Goal: Transaction & Acquisition: Purchase product/service

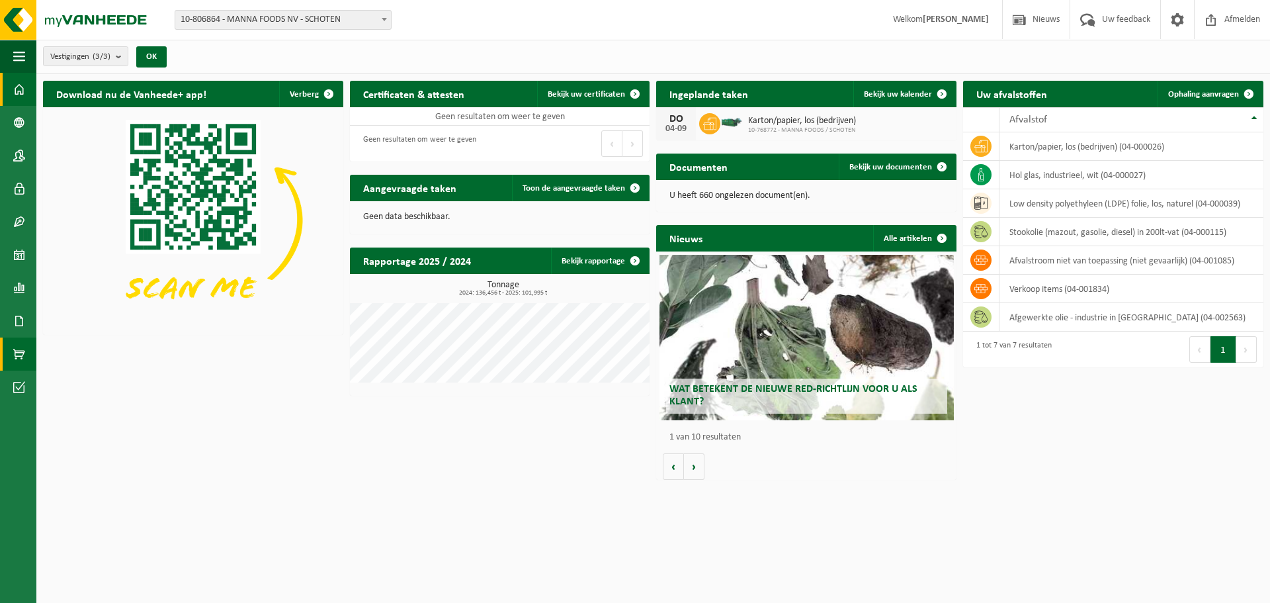
click at [24, 359] on span at bounding box center [19, 353] width 12 height 33
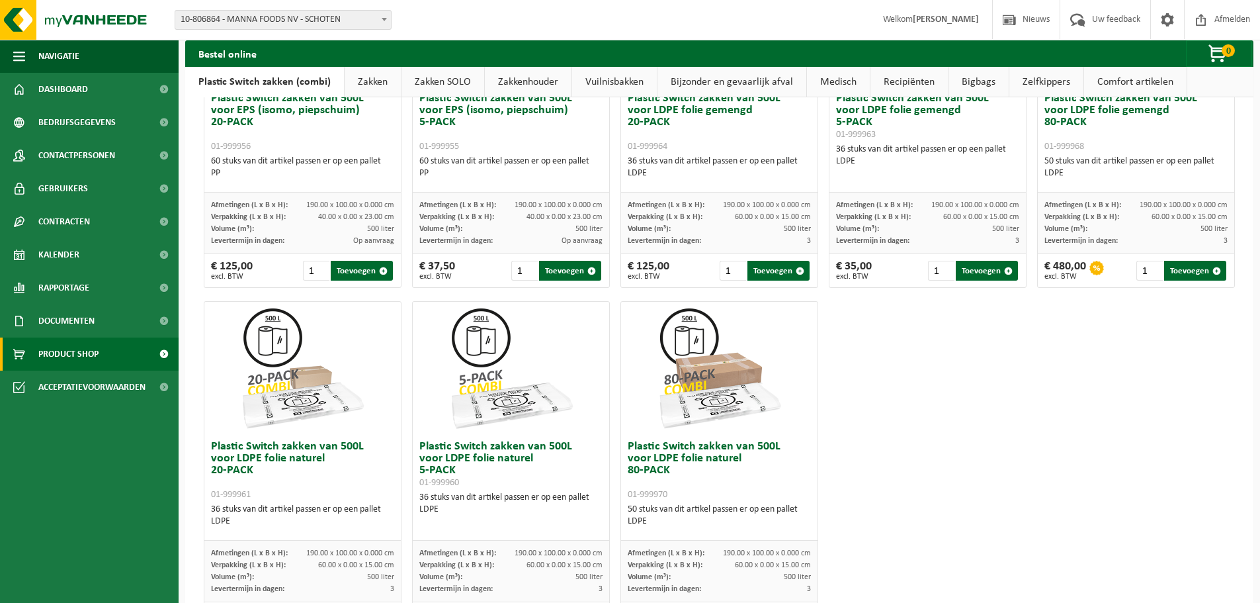
scroll to position [639, 0]
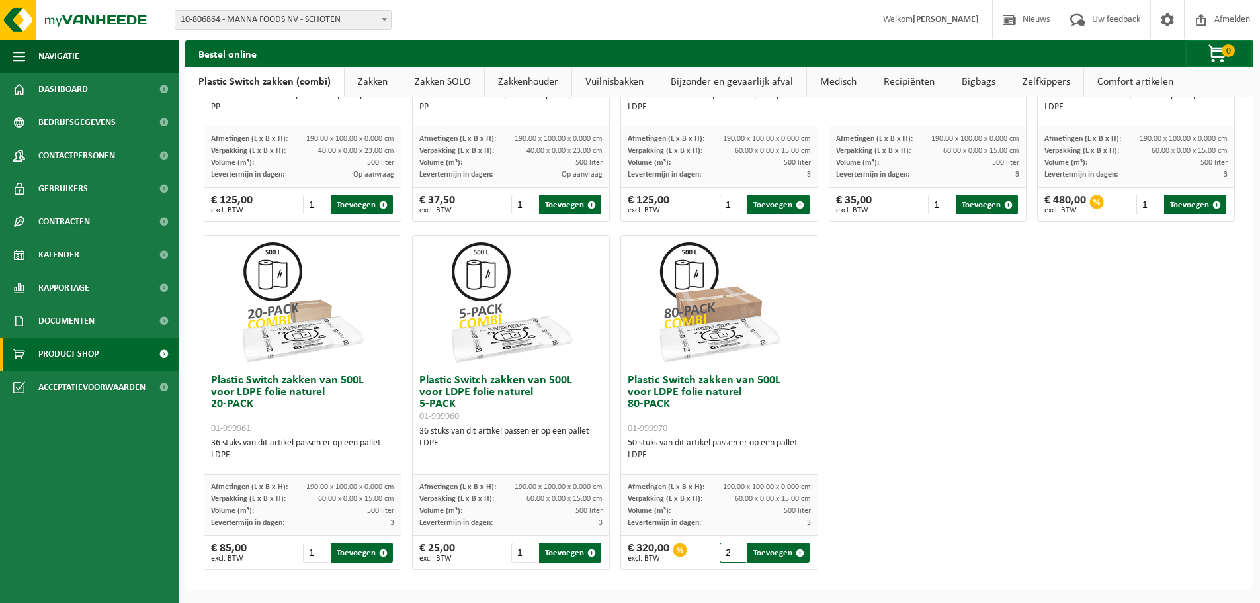
click at [736, 548] on input "2" at bounding box center [733, 553] width 27 height 20
click at [735, 548] on input "3" at bounding box center [733, 553] width 27 height 20
click at [735, 548] on input "4" at bounding box center [733, 553] width 27 height 20
click at [735, 548] on input "5" at bounding box center [733, 553] width 27 height 20
click at [734, 555] on input "4" at bounding box center [733, 553] width 27 height 20
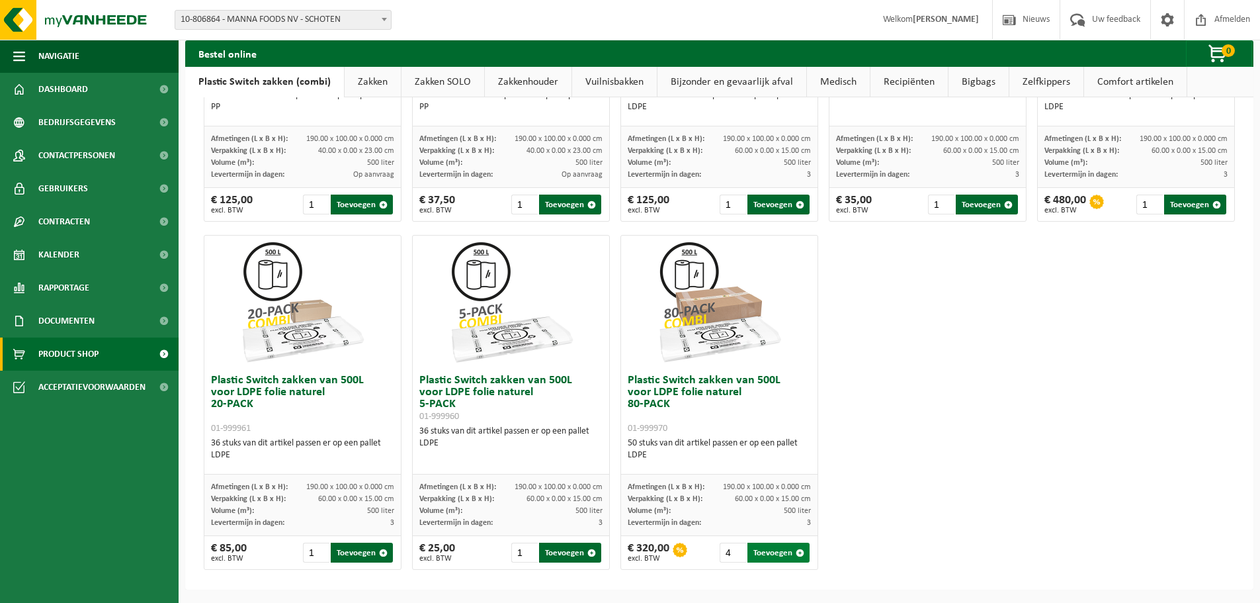
click at [775, 551] on button "Toevoegen" at bounding box center [779, 553] width 62 height 20
type input "1"
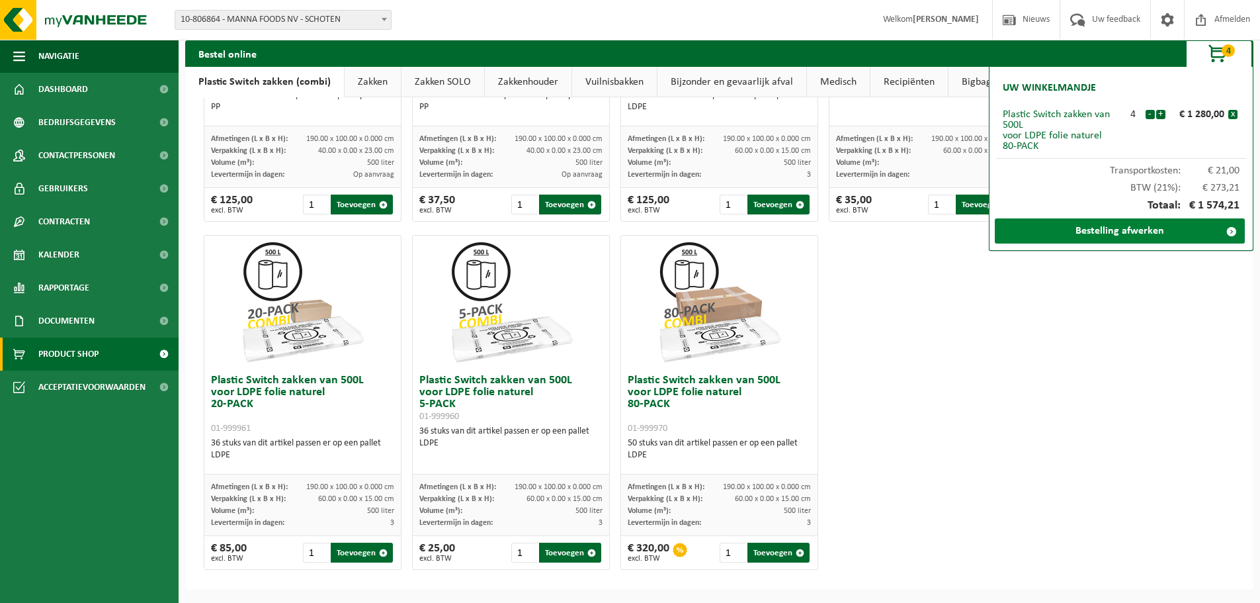
click at [1151, 229] on link "Bestelling afwerken" at bounding box center [1120, 230] width 250 height 25
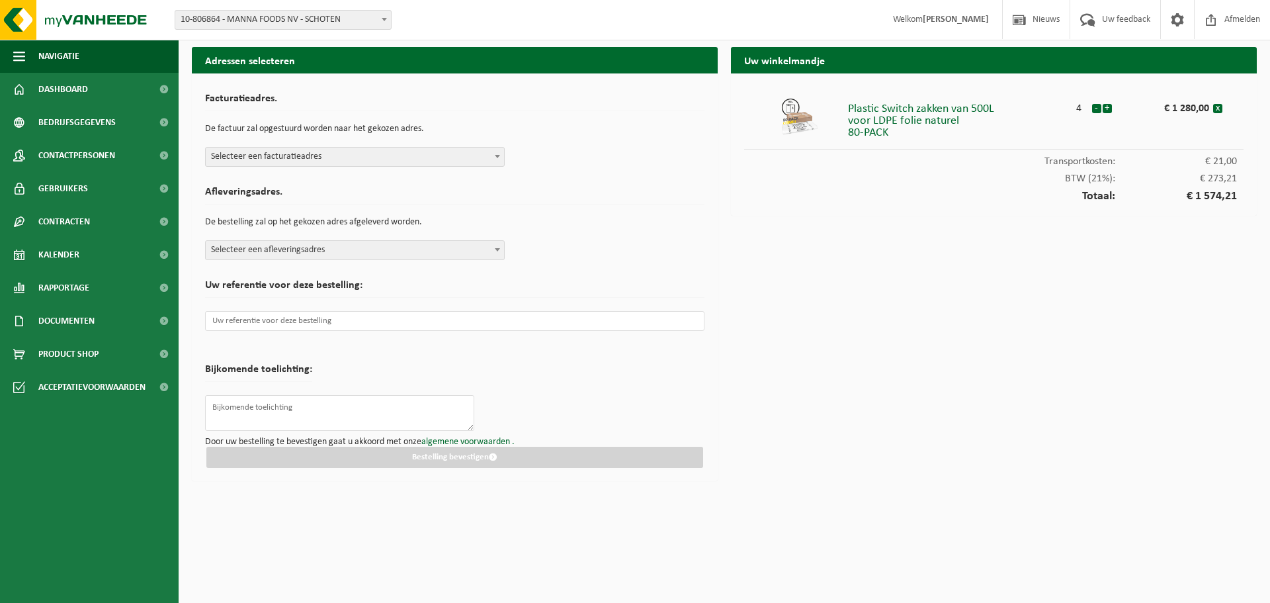
click at [382, 157] on span "Selecteer een facturatieadres" at bounding box center [355, 157] width 298 height 19
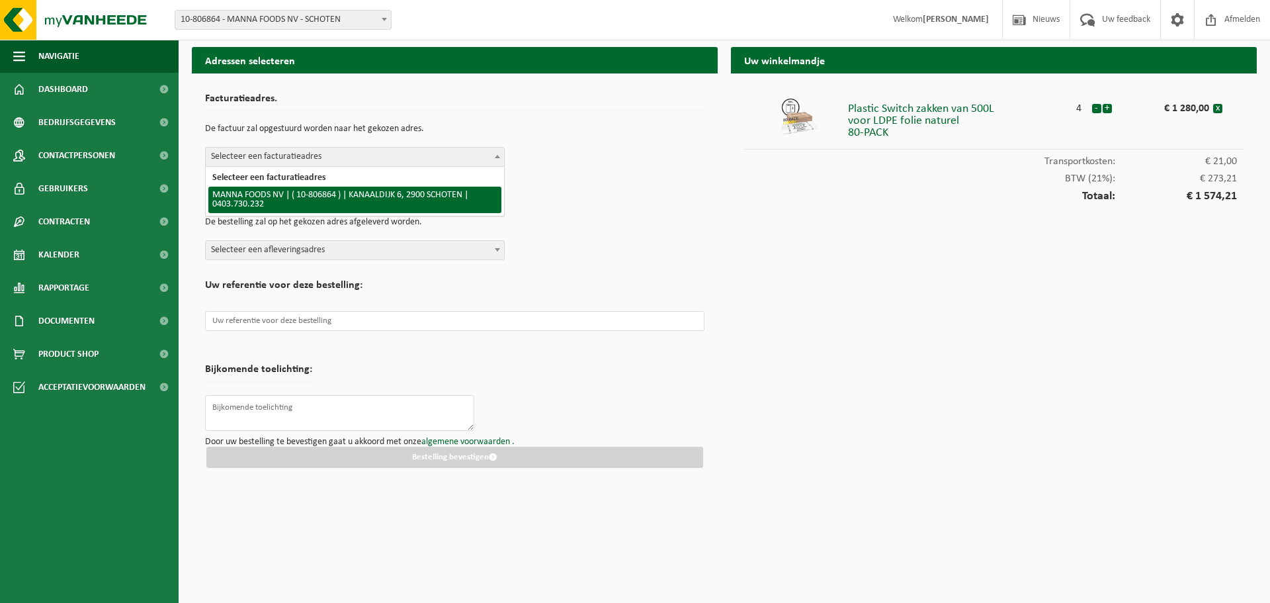
select select "35085"
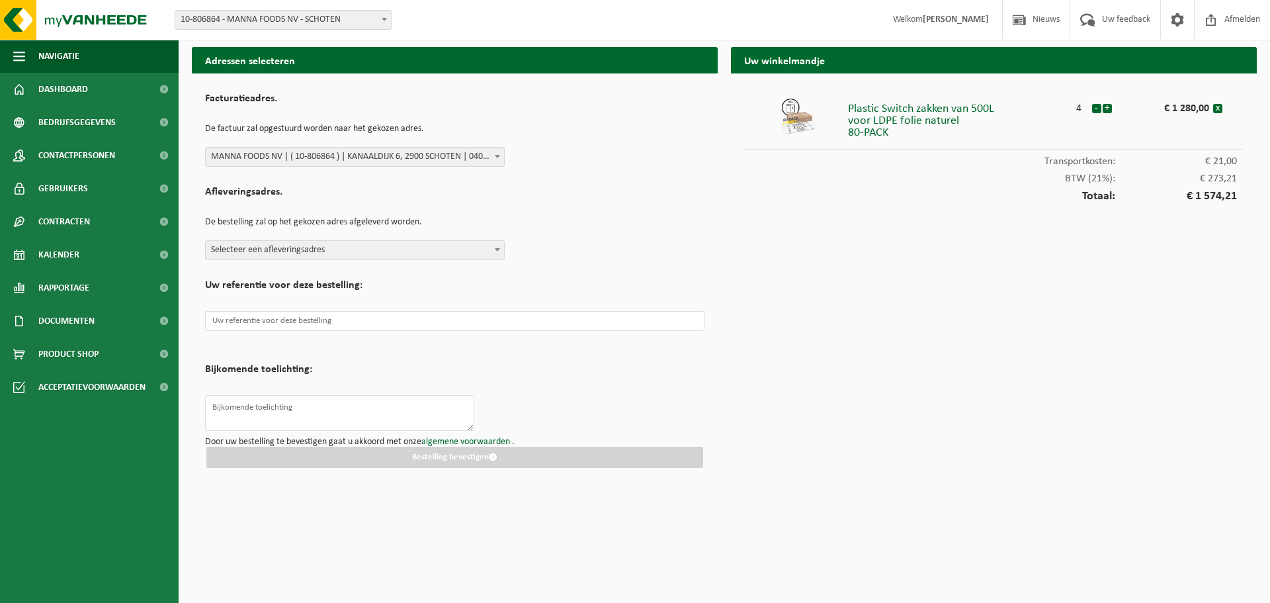
click at [322, 250] on span "Selecteer een afleveringsadres" at bounding box center [355, 250] width 298 height 19
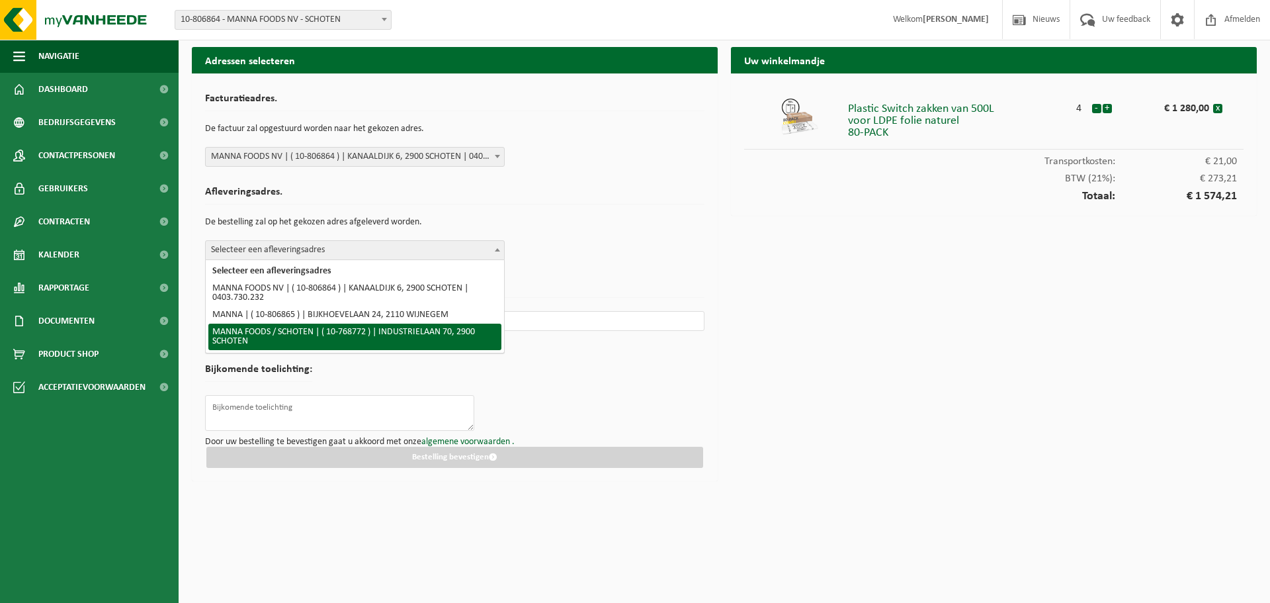
select select "98819"
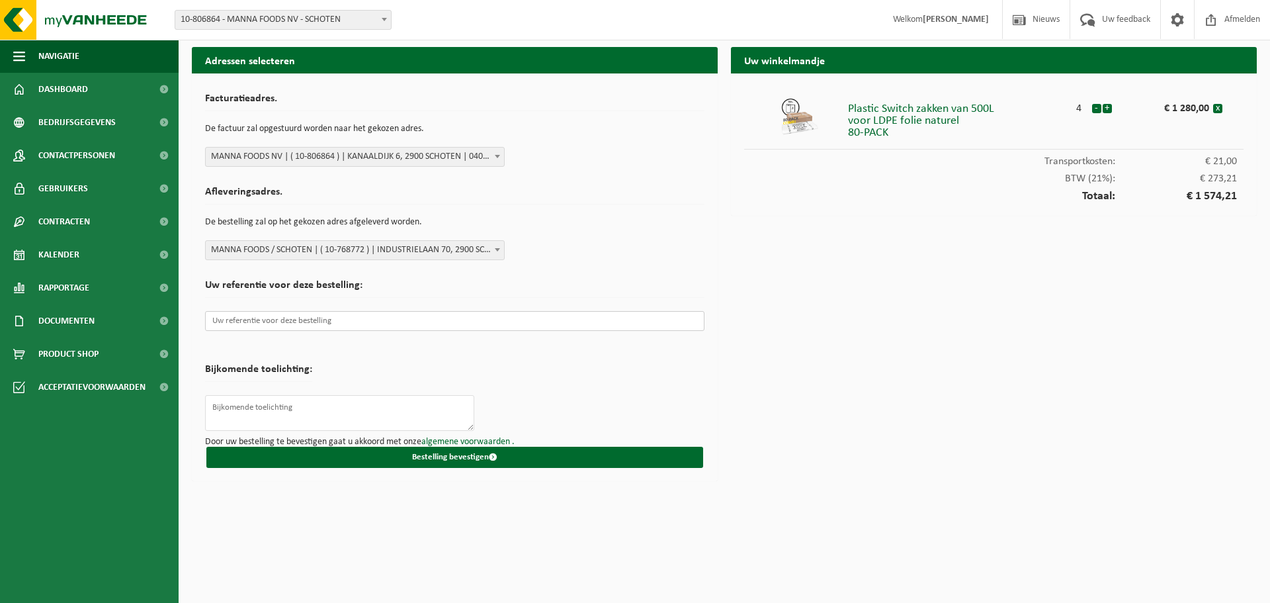
click at [320, 315] on input "text" at bounding box center [455, 321] width 500 height 20
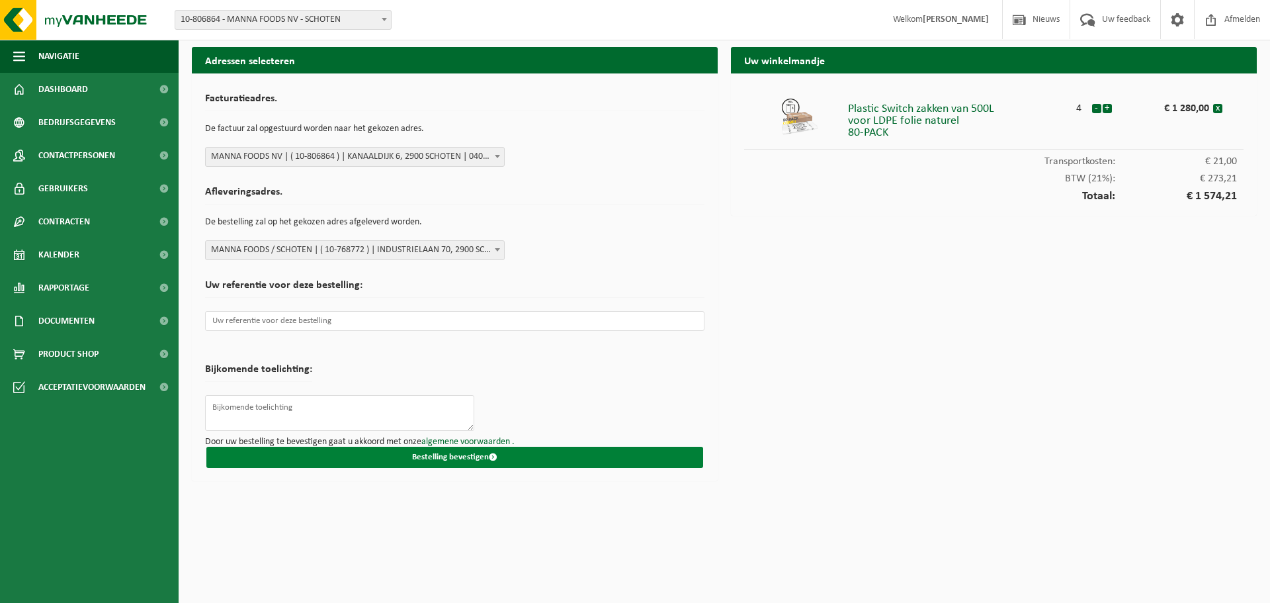
click at [513, 461] on button "Bestelling bevestigen" at bounding box center [454, 457] width 497 height 21
